Goal: Task Accomplishment & Management: Use online tool/utility

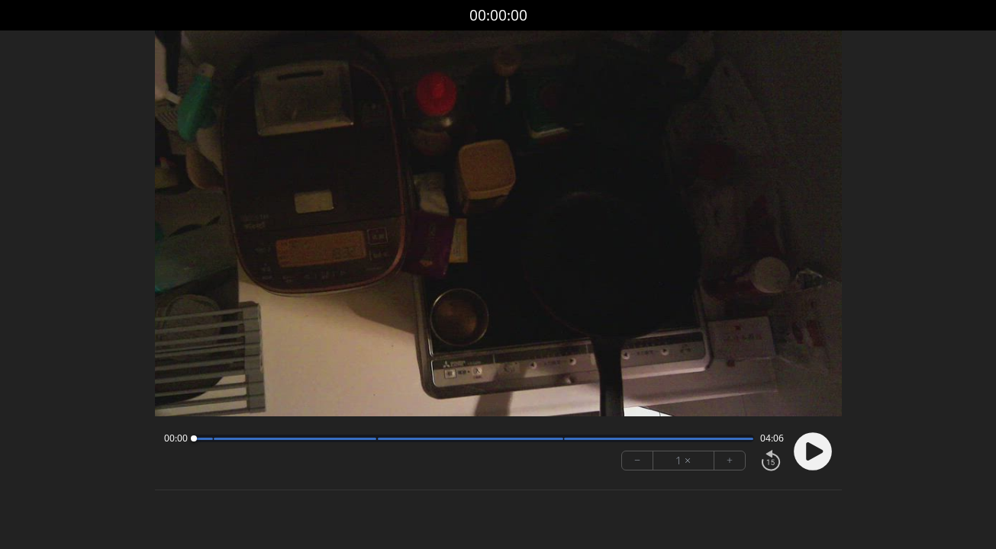
click at [815, 462] on circle at bounding box center [812, 452] width 38 height 38
click at [727, 468] on button "+" at bounding box center [729, 461] width 31 height 18
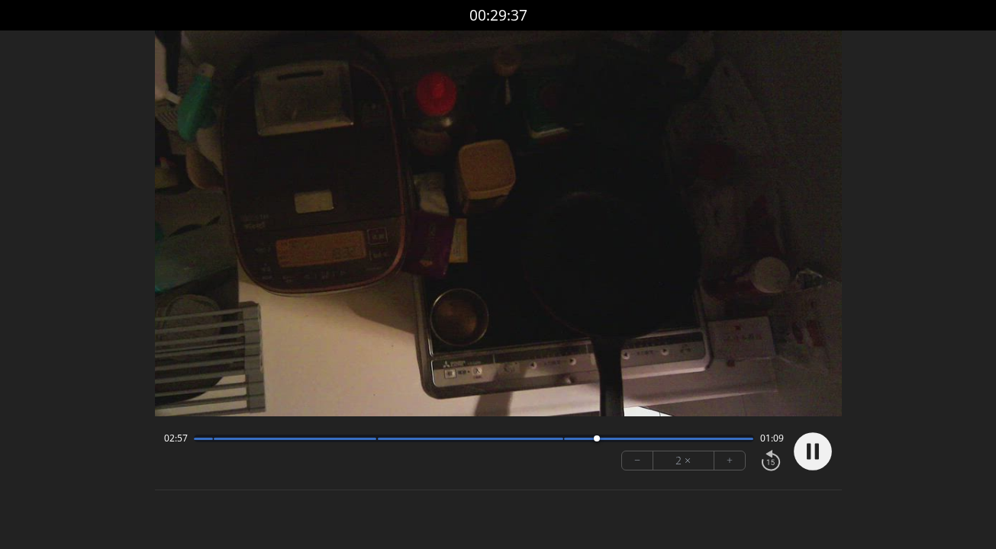
click at [818, 458] on circle at bounding box center [812, 452] width 38 height 38
click at [807, 454] on icon at bounding box center [814, 451] width 17 height 18
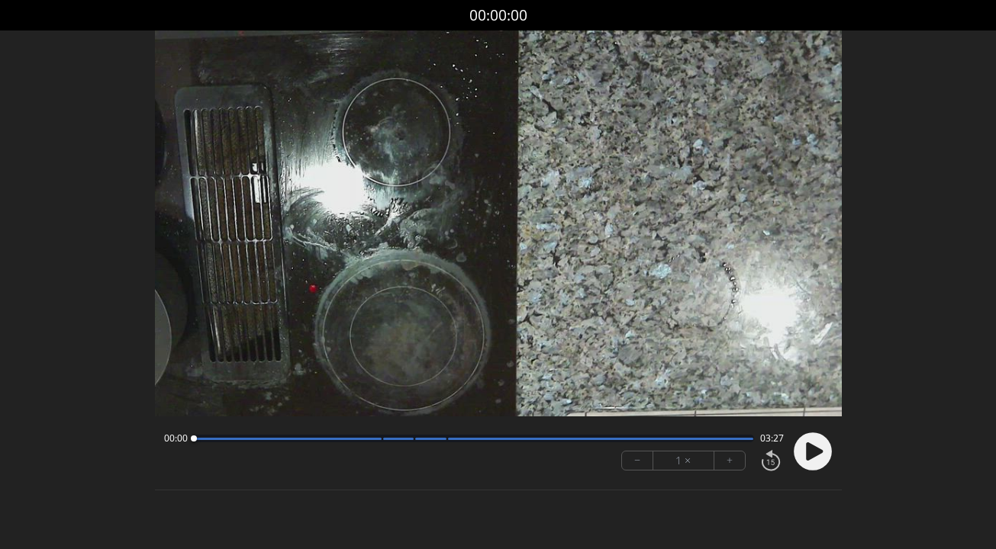
click at [809, 445] on icon at bounding box center [814, 451] width 17 height 18
click at [734, 461] on button "+" at bounding box center [729, 461] width 31 height 18
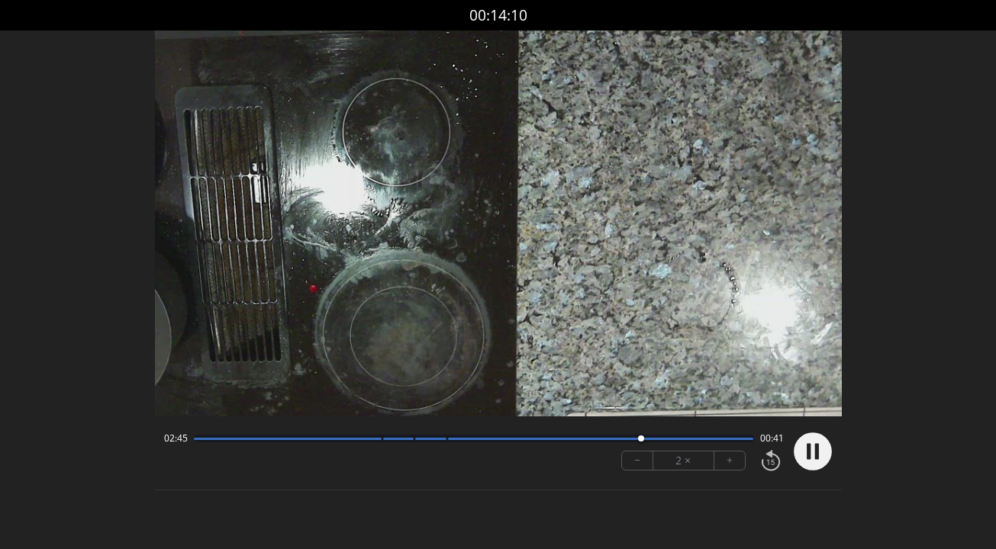
click at [802, 452] on circle at bounding box center [812, 452] width 38 height 38
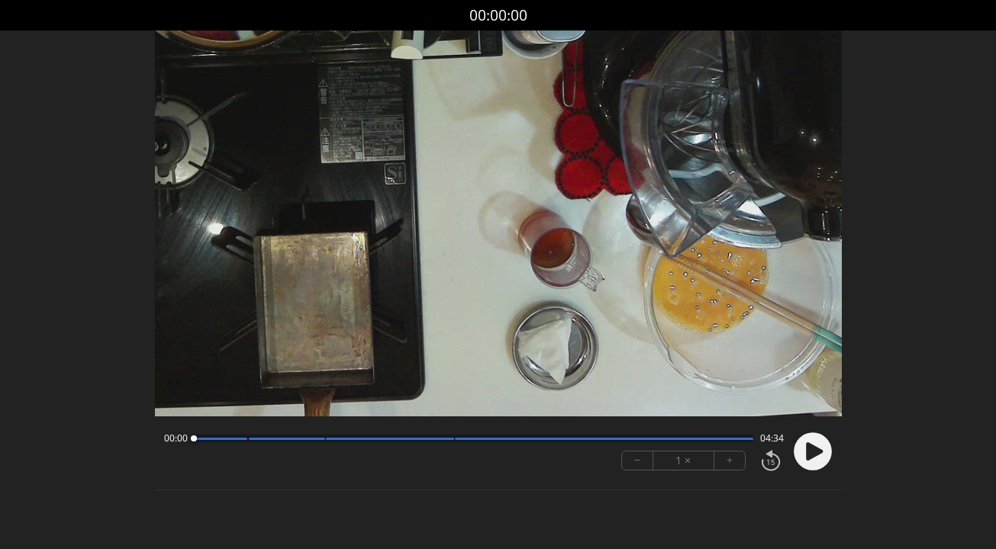
click at [804, 446] on circle at bounding box center [812, 452] width 38 height 38
click at [731, 460] on button "+" at bounding box center [729, 461] width 31 height 18
